Goal: Navigation & Orientation: Find specific page/section

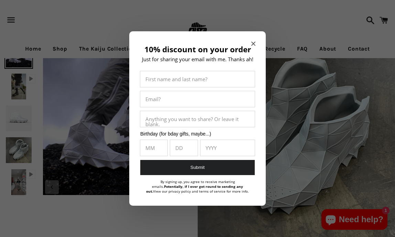
click at [257, 42] on div "10% discount on your order Just for sharing your email with me. Thanks ah! Firs…" at bounding box center [197, 118] width 137 height 175
click at [254, 42] on icon "Close modal" at bounding box center [253, 44] width 4 height 4
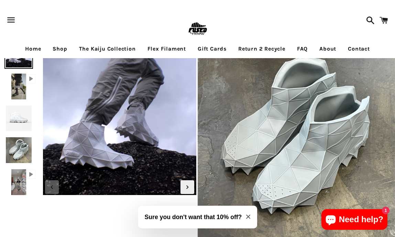
click at [18, 123] on img at bounding box center [18, 118] width 29 height 29
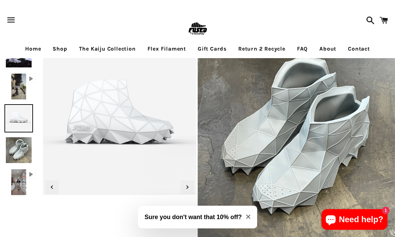
click at [19, 89] on img at bounding box center [18, 86] width 17 height 29
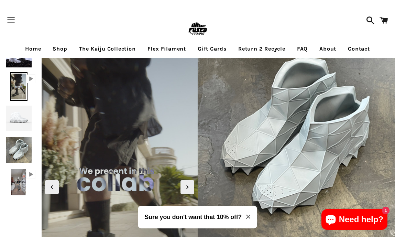
click at [57, 44] on link "Shop" at bounding box center [59, 48] width 25 height 17
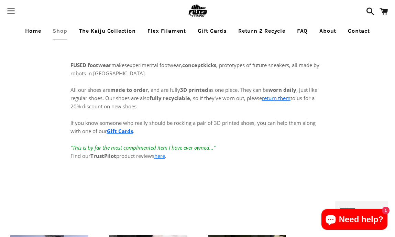
click at [106, 32] on link "The Kaiju Collection" at bounding box center [107, 30] width 67 height 17
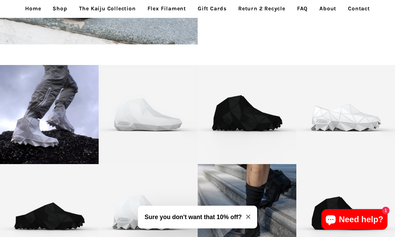
scroll to position [968, 0]
